Goal: Information Seeking & Learning: Learn about a topic

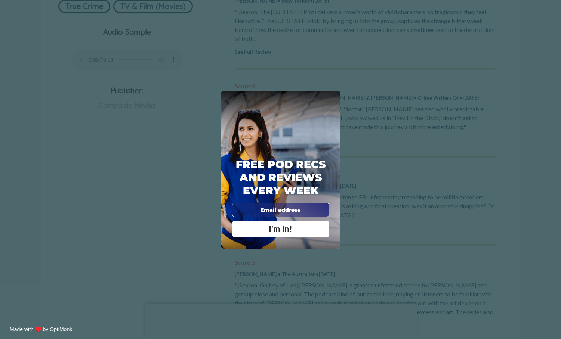
scroll to position [112, 0]
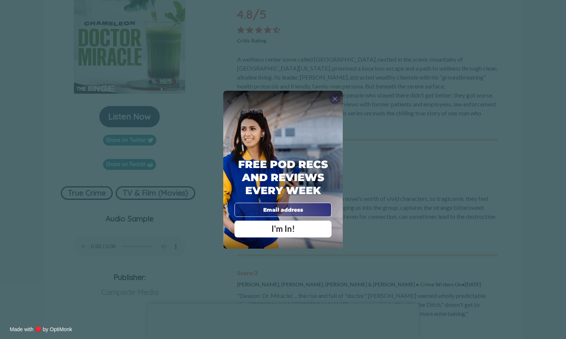
click at [335, 99] on span "X" at bounding box center [334, 98] width 5 height 7
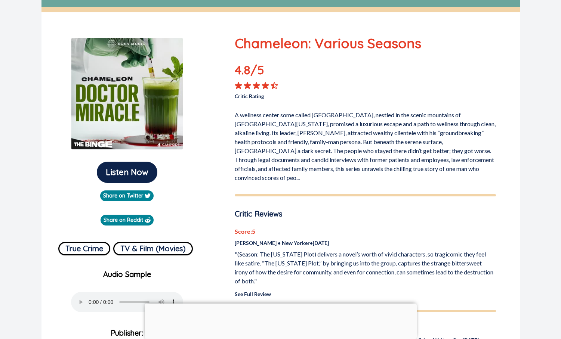
scroll to position [0, 0]
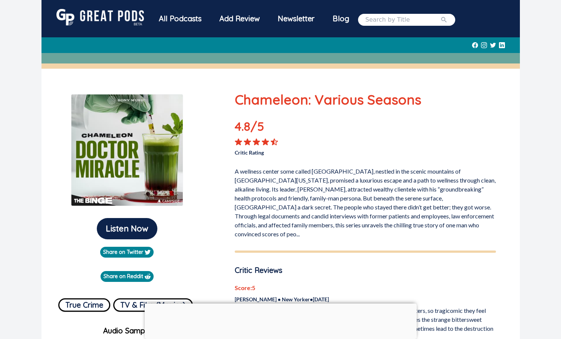
click at [374, 20] on input "search" at bounding box center [402, 19] width 75 height 9
type input "chameleon"
click at [440, 15] on button "submit" at bounding box center [443, 19] width 7 height 9
